Goal: Information Seeking & Learning: Compare options

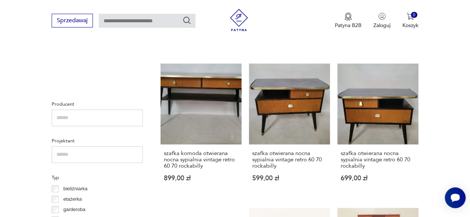
scroll to position [19, 0]
drag, startPoint x: 0, startPoint y: 0, endPoint x: 132, endPoint y: 27, distance: 134.7
click at [132, 27] on input "text" at bounding box center [147, 21] width 97 height 14
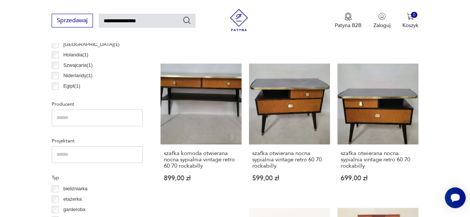
type input "**********"
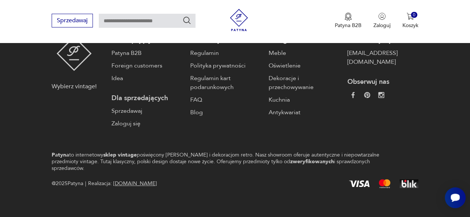
type input "**********"
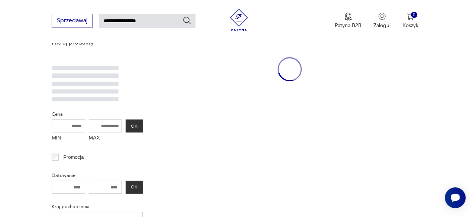
scroll to position [96, 0]
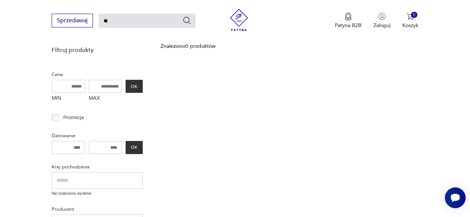
type input "*"
type input "*******"
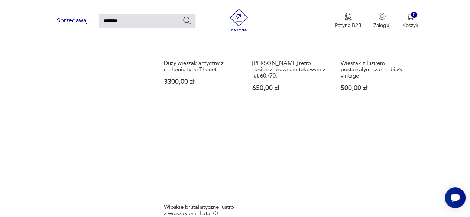
scroll to position [818, 0]
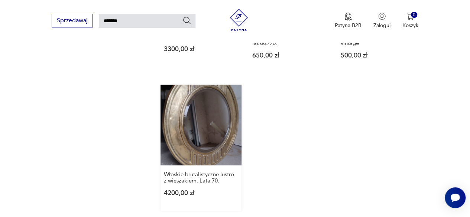
click at [206, 115] on link "Włoskie brutalistyczne lustro z wieszakiem. Lata 70. 4200,00 zł" at bounding box center [200, 148] width 81 height 126
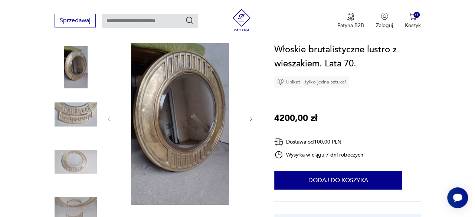
scroll to position [91, 0]
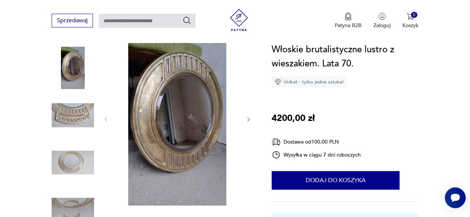
click at [206, 115] on img at bounding box center [177, 119] width 121 height 174
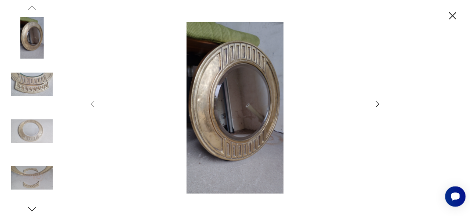
scroll to position [3, 0]
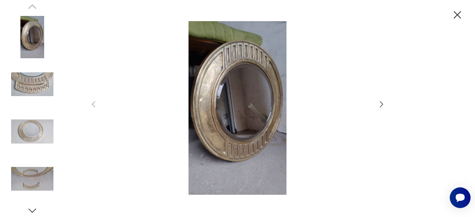
click at [382, 106] on icon "button" at bounding box center [381, 104] width 9 height 9
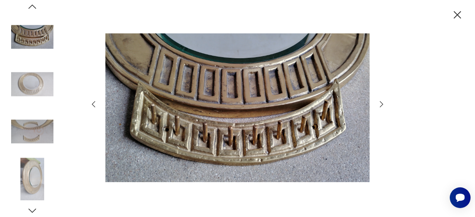
click at [382, 106] on icon "button" at bounding box center [381, 104] width 9 height 9
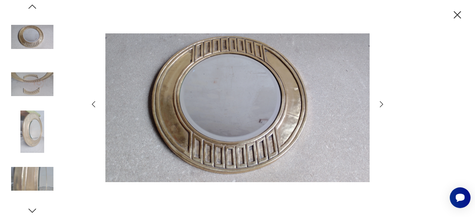
click at [382, 106] on icon "button" at bounding box center [381, 104] width 9 height 9
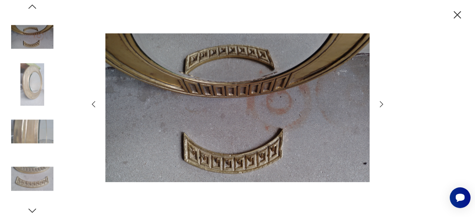
click at [382, 106] on icon "button" at bounding box center [381, 104] width 9 height 9
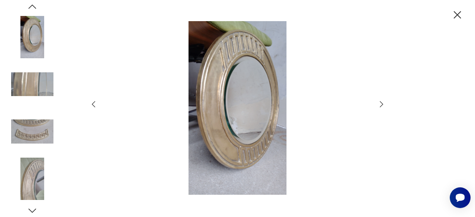
click at [382, 106] on icon "button" at bounding box center [381, 104] width 9 height 9
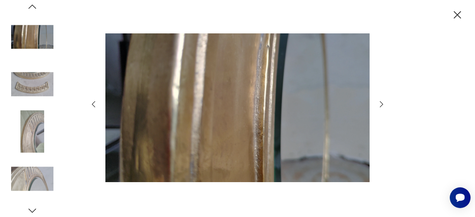
click at [382, 106] on icon "button" at bounding box center [381, 104] width 9 height 9
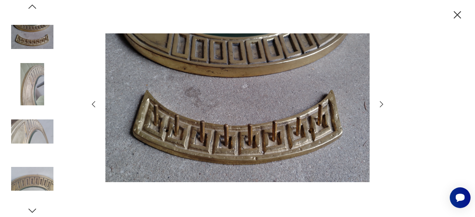
click at [382, 106] on icon "button" at bounding box center [381, 104] width 9 height 9
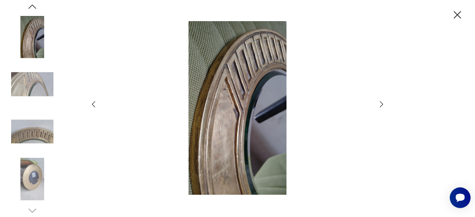
click at [382, 106] on icon "button" at bounding box center [381, 104] width 9 height 9
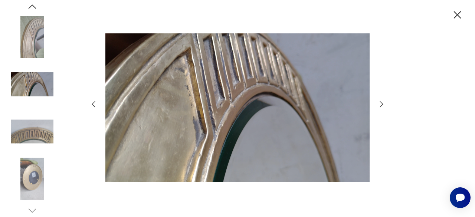
click at [382, 106] on icon "button" at bounding box center [381, 104] width 9 height 9
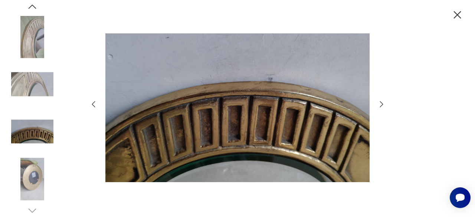
click at [382, 106] on icon "button" at bounding box center [381, 104] width 9 height 9
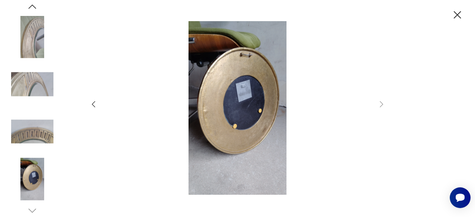
click at [459, 15] on icon "button" at bounding box center [457, 15] width 13 height 13
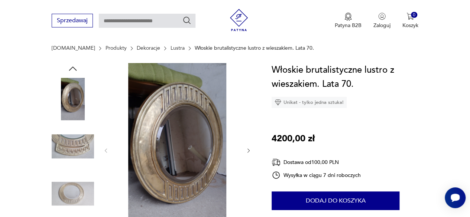
scroll to position [74, 0]
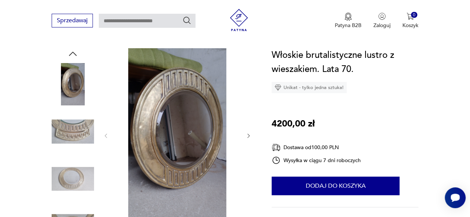
click at [78, 134] on img at bounding box center [73, 132] width 42 height 42
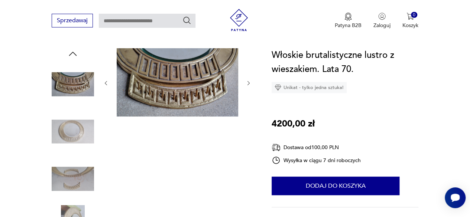
type input "*******"
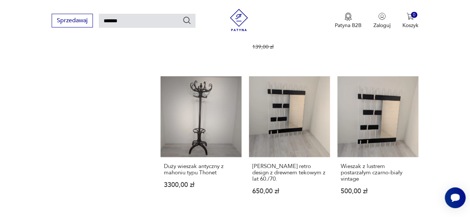
scroll to position [686, 0]
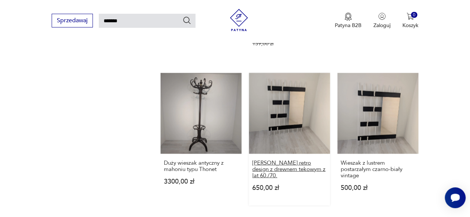
click at [294, 160] on h3 "[PERSON_NAME] retro design z drewnem tekowym z lat 60./70." at bounding box center [289, 169] width 74 height 19
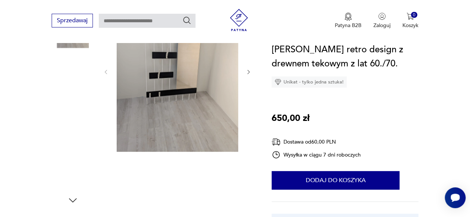
scroll to position [117, 0]
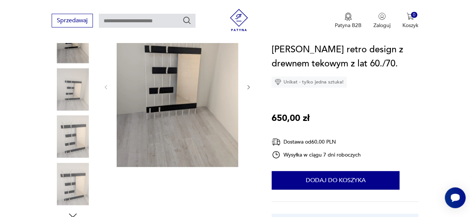
click at [195, 136] on img at bounding box center [177, 86] width 121 height 161
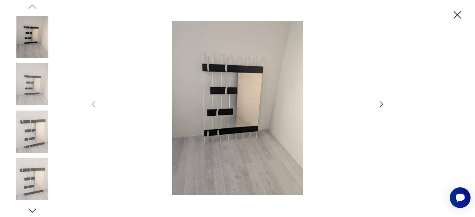
click at [380, 104] on icon "button" at bounding box center [381, 104] width 9 height 9
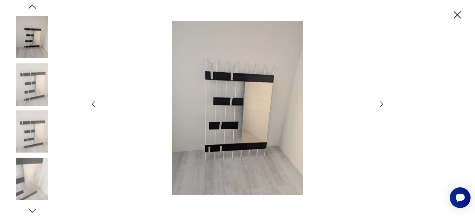
click at [380, 104] on icon "button" at bounding box center [381, 104] width 9 height 9
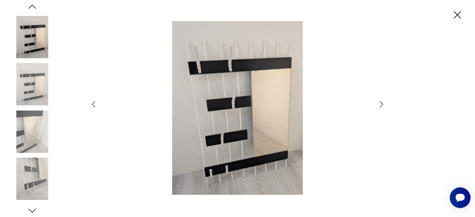
click at [380, 104] on icon "button" at bounding box center [381, 104] width 9 height 9
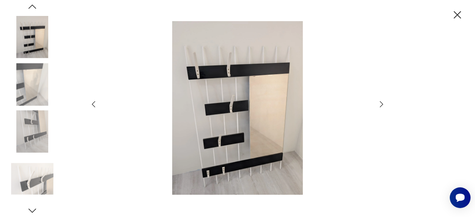
click at [380, 104] on icon "button" at bounding box center [381, 104] width 9 height 9
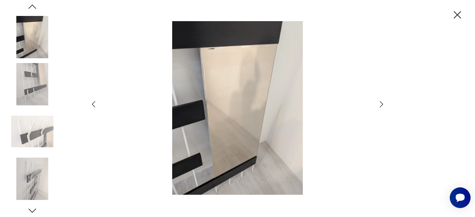
click at [380, 104] on icon "button" at bounding box center [381, 104] width 9 height 9
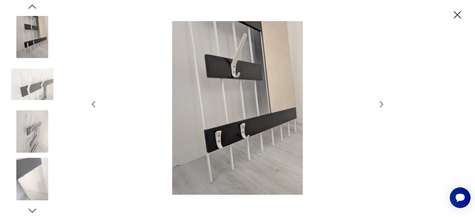
click at [380, 104] on icon "button" at bounding box center [381, 104] width 9 height 9
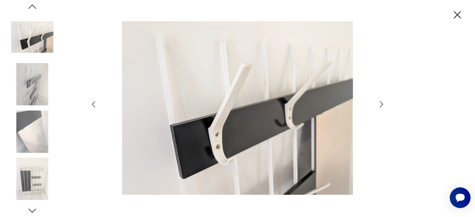
click at [380, 104] on icon "button" at bounding box center [381, 104] width 9 height 9
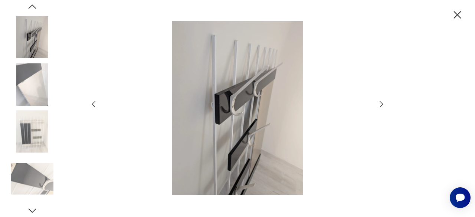
click at [380, 104] on icon "button" at bounding box center [381, 104] width 9 height 9
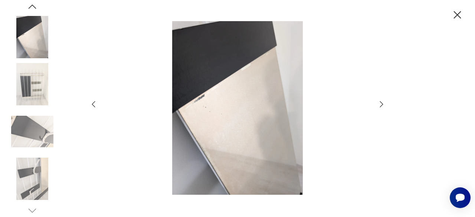
click at [380, 104] on icon "button" at bounding box center [381, 104] width 9 height 9
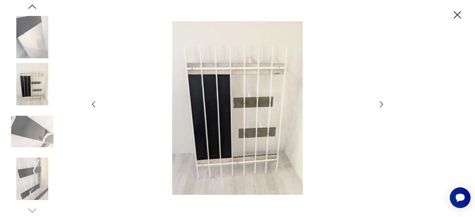
click at [384, 105] on icon "button" at bounding box center [381, 104] width 9 height 9
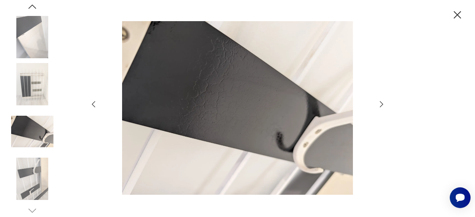
click at [384, 105] on icon "button" at bounding box center [381, 104] width 9 height 9
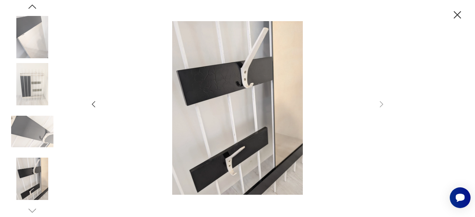
click at [457, 15] on icon "button" at bounding box center [457, 15] width 13 height 13
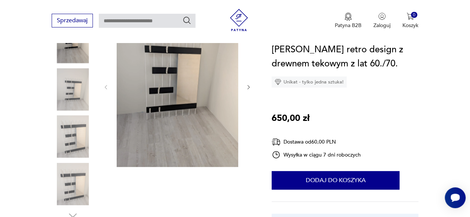
type input "*******"
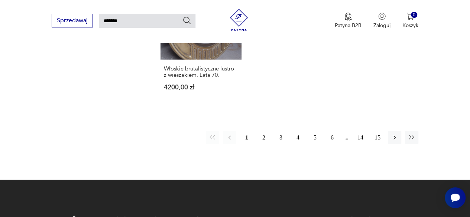
scroll to position [924, 0]
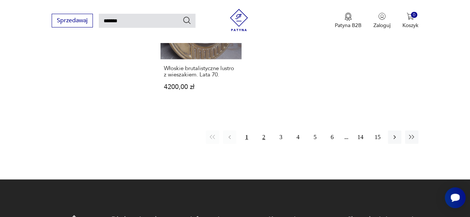
click at [264, 131] on button "2" at bounding box center [263, 137] width 13 height 13
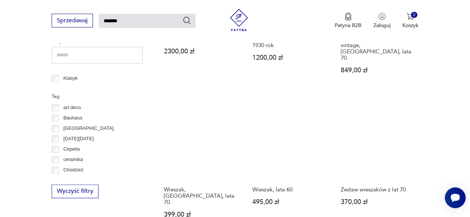
scroll to position [377, 0]
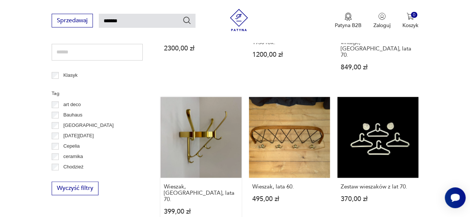
click at [192, 134] on link "Wieszak, [GEOGRAPHIC_DATA], lata 70. 399,00 zł" at bounding box center [200, 163] width 81 height 133
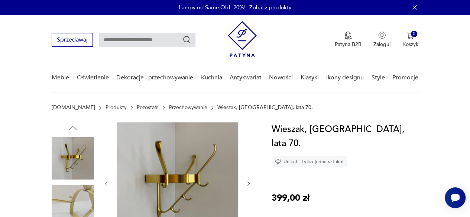
scroll to position [77, 0]
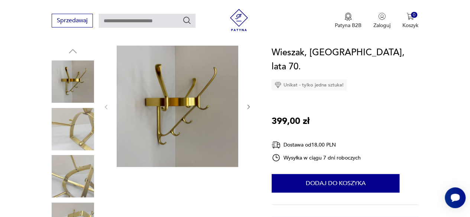
click at [250, 109] on icon "button" at bounding box center [249, 107] width 6 height 6
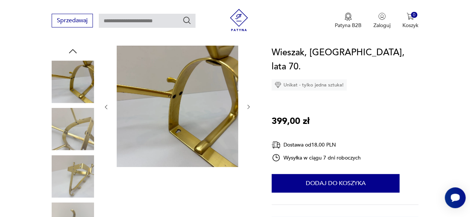
click at [250, 109] on icon "button" at bounding box center [249, 107] width 6 height 6
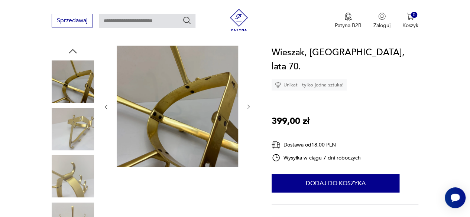
click at [250, 109] on icon "button" at bounding box center [249, 107] width 6 height 6
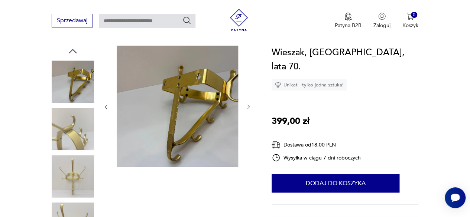
click at [250, 109] on icon "button" at bounding box center [249, 107] width 6 height 6
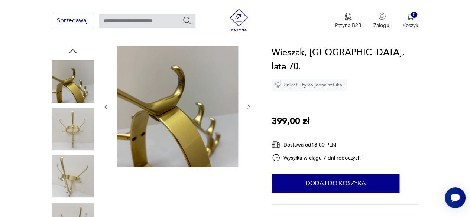
click at [250, 109] on icon "button" at bounding box center [249, 107] width 6 height 6
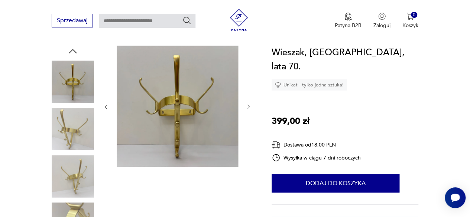
click at [250, 109] on icon "button" at bounding box center [249, 107] width 6 height 6
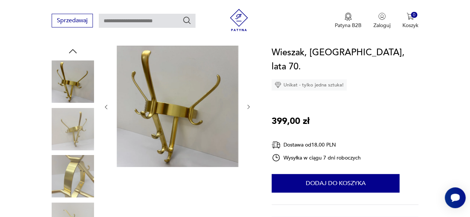
click at [250, 109] on icon "button" at bounding box center [249, 107] width 6 height 6
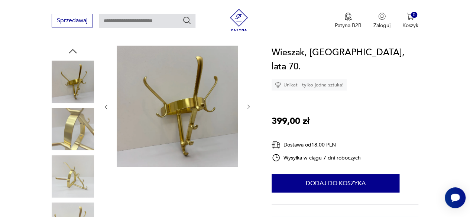
click at [250, 109] on icon "button" at bounding box center [249, 107] width 6 height 6
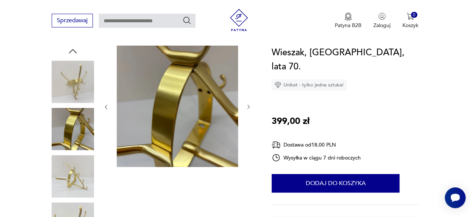
click at [250, 109] on icon "button" at bounding box center [249, 107] width 6 height 6
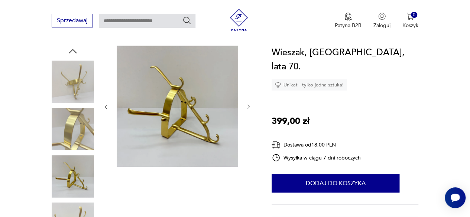
click at [250, 109] on icon "button" at bounding box center [249, 107] width 6 height 6
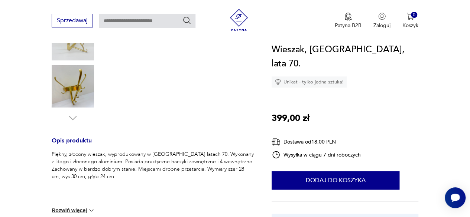
scroll to position [215, 0]
type input "*******"
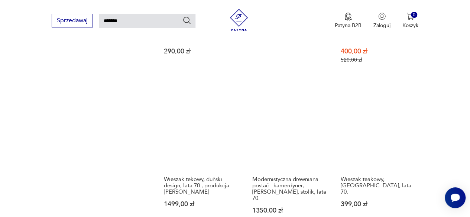
scroll to position [682, 0]
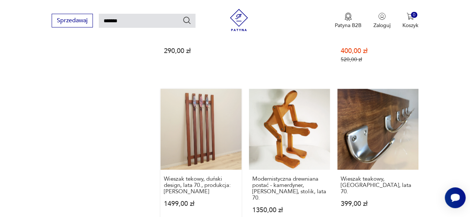
click at [205, 106] on link "Wieszak tekowy, duński design, lata 70., produkcja: [PERSON_NAME] 1499,00 zł" at bounding box center [200, 158] width 81 height 139
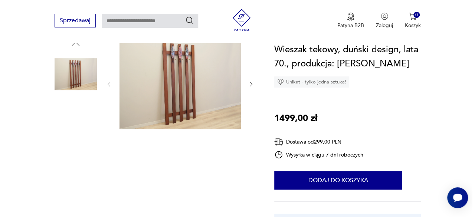
scroll to position [85, 0]
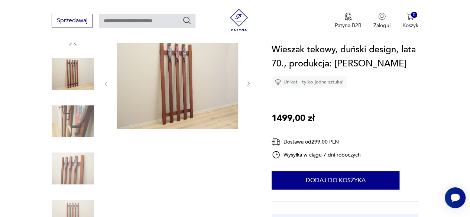
click at [194, 90] on img at bounding box center [177, 83] width 121 height 91
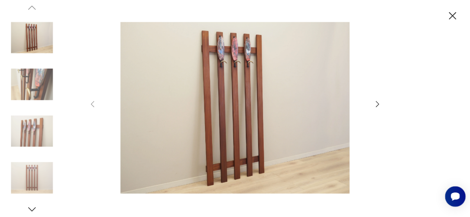
scroll to position [3, 0]
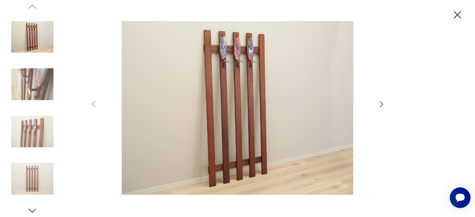
click at [382, 104] on icon "button" at bounding box center [381, 104] width 9 height 9
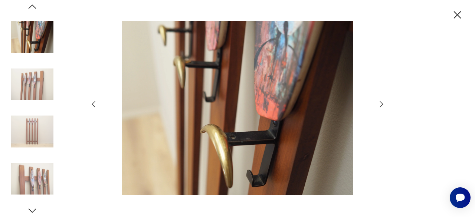
click at [382, 104] on icon "button" at bounding box center [381, 104] width 9 height 9
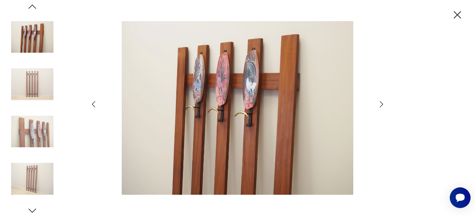
click at [382, 104] on icon "button" at bounding box center [381, 104] width 9 height 9
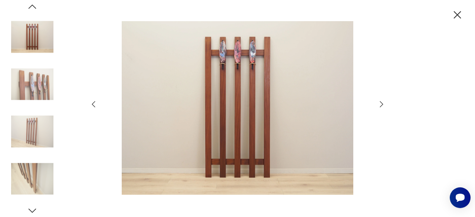
click at [382, 104] on icon "button" at bounding box center [381, 104] width 9 height 9
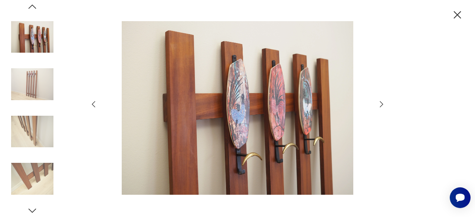
click at [382, 104] on icon "button" at bounding box center [381, 104] width 9 height 9
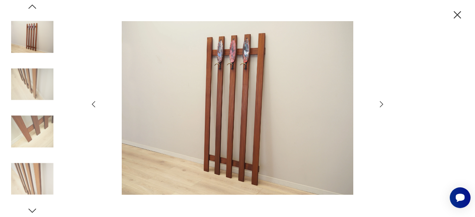
click at [382, 104] on icon "button" at bounding box center [381, 104] width 9 height 9
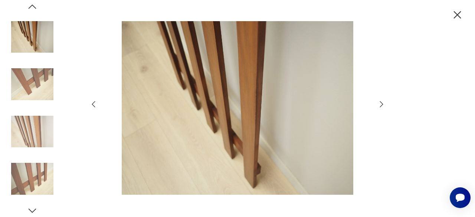
click at [382, 104] on icon "button" at bounding box center [381, 104] width 9 height 9
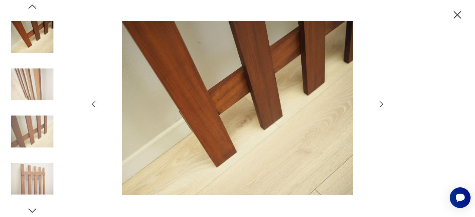
click at [382, 104] on icon "button" at bounding box center [381, 104] width 9 height 9
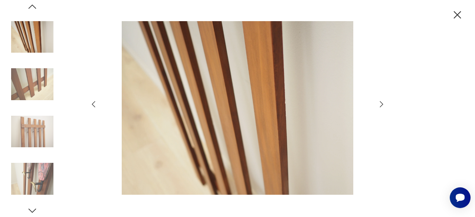
click at [382, 104] on icon "button" at bounding box center [381, 104] width 9 height 9
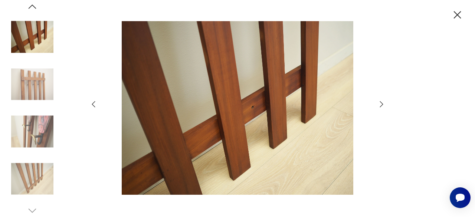
click at [382, 104] on icon "button" at bounding box center [381, 104] width 9 height 9
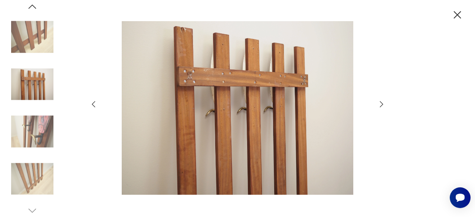
click at [382, 104] on icon "button" at bounding box center [381, 104] width 9 height 9
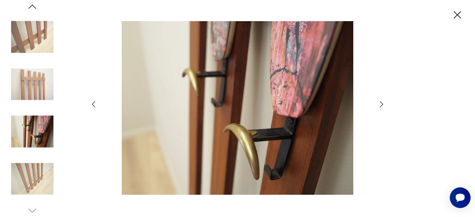
click at [382, 104] on icon "button" at bounding box center [381, 104] width 9 height 9
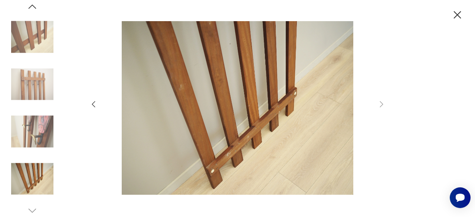
click at [458, 17] on icon "button" at bounding box center [457, 15] width 13 height 13
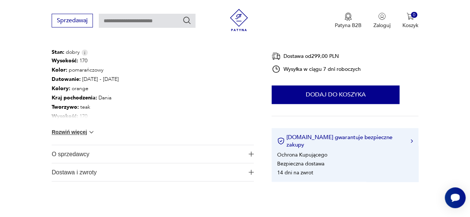
scroll to position [418, 0]
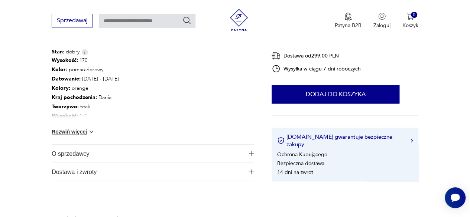
type input "*******"
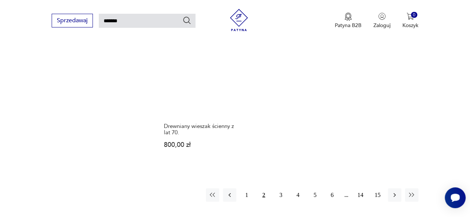
scroll to position [887, 0]
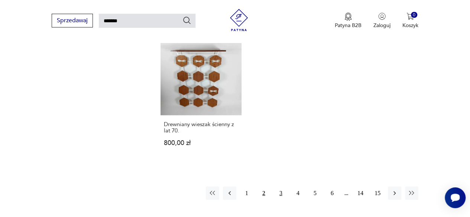
click at [279, 187] on button "3" at bounding box center [280, 193] width 13 height 13
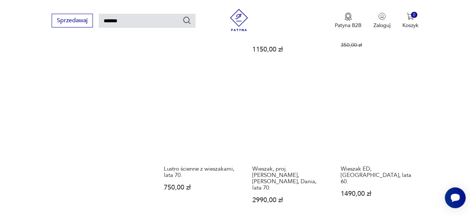
scroll to position [658, 0]
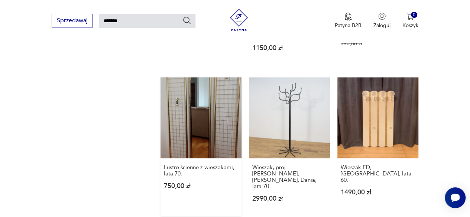
click at [197, 158] on div "Lustro ścienne z wieszakami, lata 70. 750,00 zł" at bounding box center [200, 180] width 81 height 45
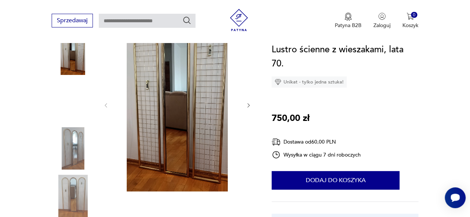
scroll to position [105, 0]
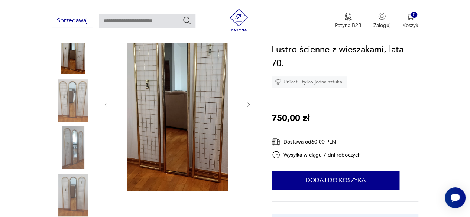
click at [75, 158] on img at bounding box center [73, 148] width 42 height 42
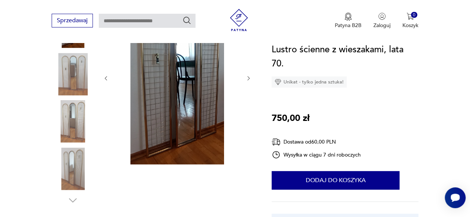
scroll to position [132, 0]
click at [75, 158] on img at bounding box center [73, 168] width 42 height 42
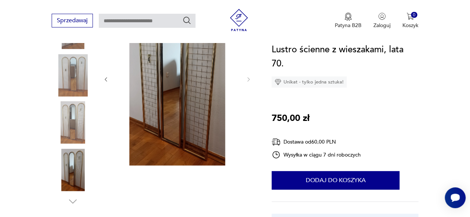
scroll to position [132, 0]
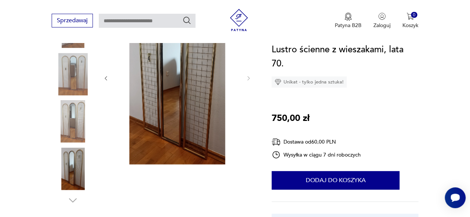
type input "*******"
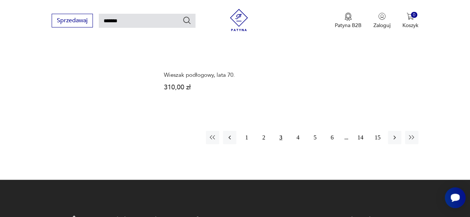
scroll to position [905, 0]
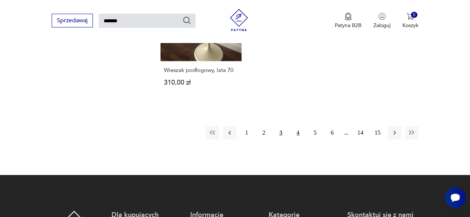
click at [298, 126] on button "4" at bounding box center [297, 132] width 13 height 13
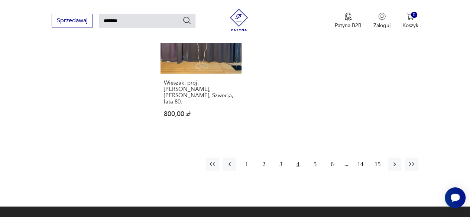
scroll to position [906, 0]
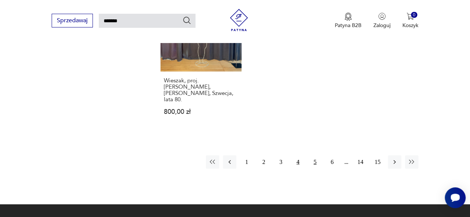
click at [312, 156] on button "5" at bounding box center [314, 162] width 13 height 13
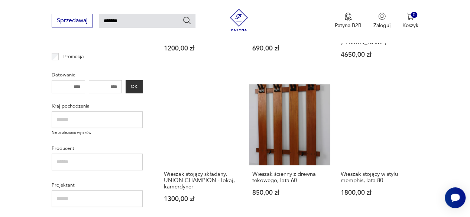
scroll to position [231, 0]
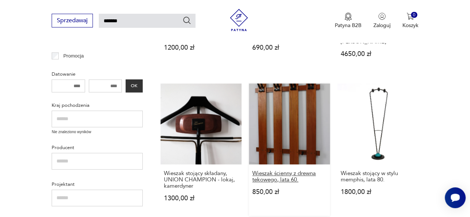
click at [287, 170] on h3 "Wieszak ścienny z drewna tekowego, lata 60." at bounding box center [289, 176] width 74 height 13
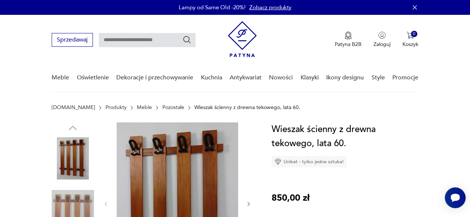
scroll to position [66, 0]
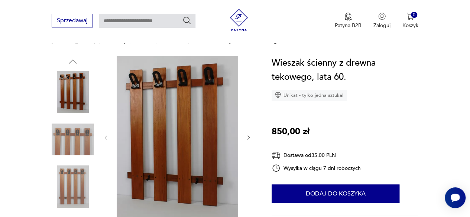
click at [247, 139] on icon "button" at bounding box center [248, 138] width 2 height 4
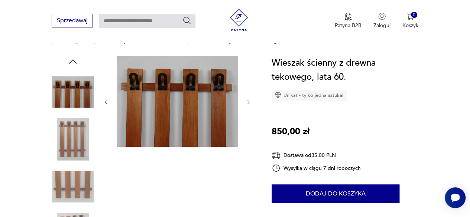
click at [247, 100] on icon "button" at bounding box center [249, 102] width 6 height 6
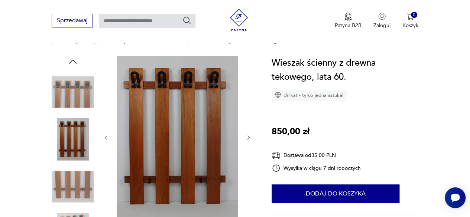
click at [250, 137] on icon "button" at bounding box center [249, 138] width 6 height 6
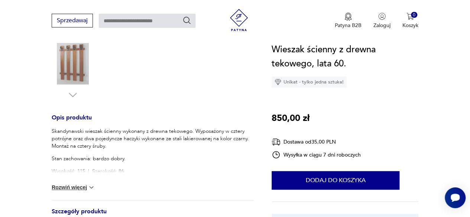
scroll to position [238, 0]
click at [82, 187] on button "Rozwiń więcej" at bounding box center [73, 186] width 43 height 7
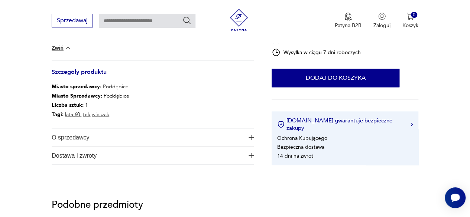
scroll to position [378, 0]
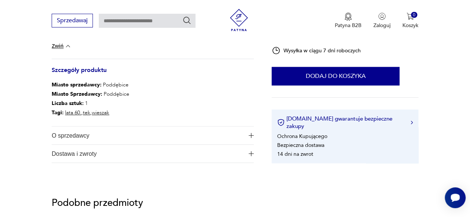
click at [91, 133] on span "O sprzedawcy" at bounding box center [148, 136] width 192 height 18
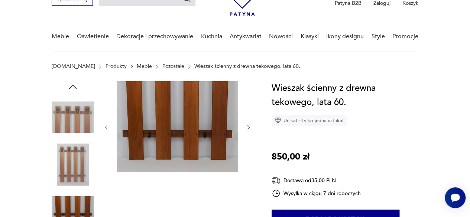
scroll to position [0, 0]
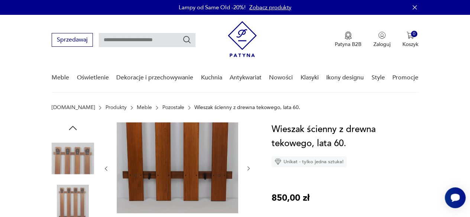
click at [77, 153] on img at bounding box center [73, 158] width 42 height 42
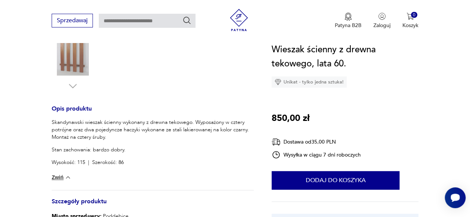
scroll to position [247, 0]
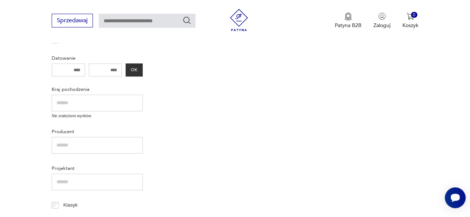
type input "*******"
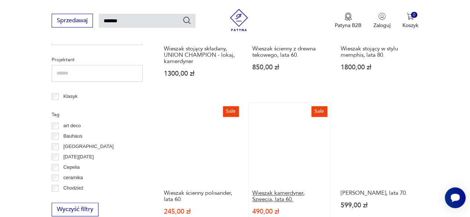
scroll to position [355, 0]
